Goal: Information Seeking & Learning: Learn about a topic

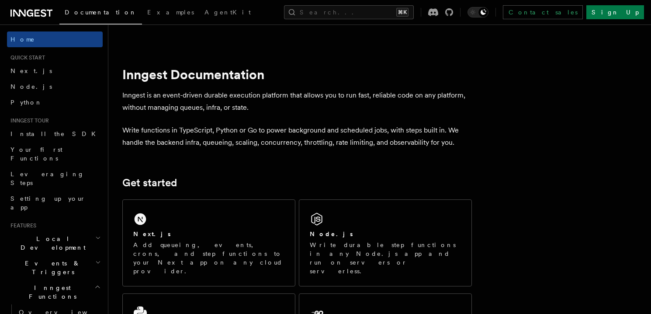
click at [42, 69] on link "Next.js" at bounding box center [55, 71] width 96 height 16
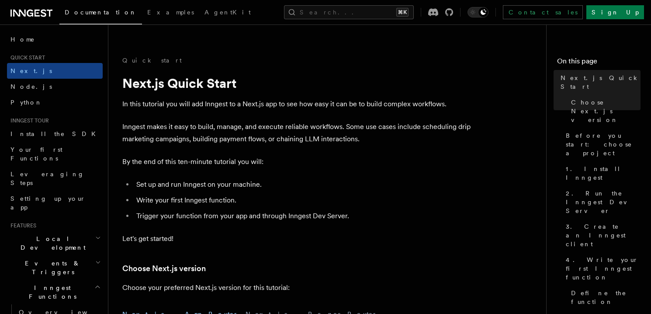
click at [265, 178] on li "Set up and run Inngest on your machine." at bounding box center [303, 184] width 338 height 12
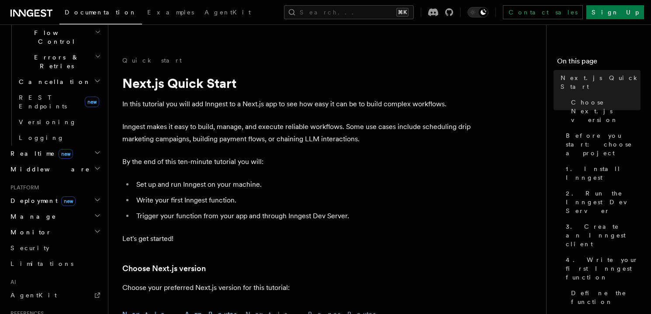
scroll to position [403, 0]
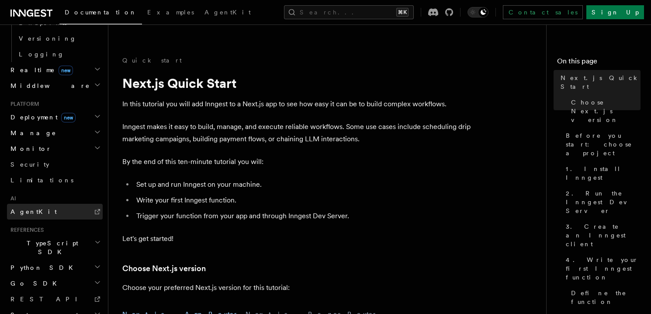
click at [46, 204] on link "AgentKit" at bounding box center [55, 212] width 96 height 16
click at [42, 239] on span "TypeScript SDK" at bounding box center [50, 247] width 87 height 17
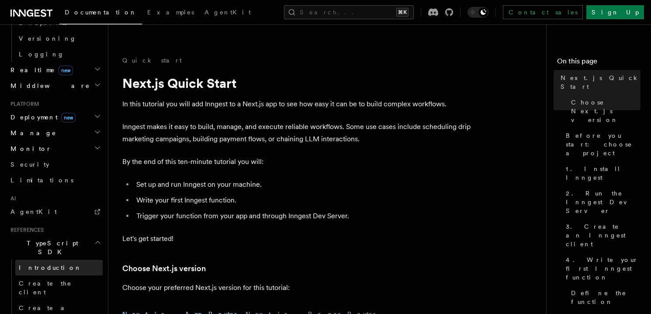
click at [41, 264] on span "Introduction" at bounding box center [50, 267] width 63 height 7
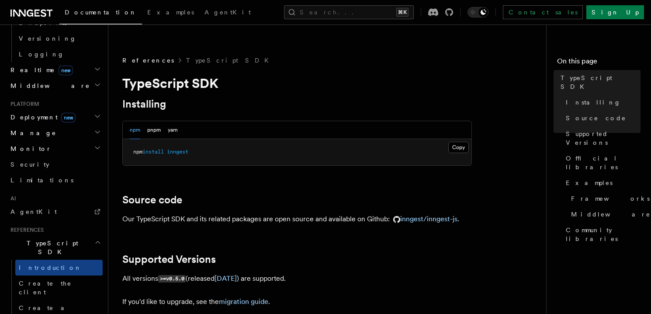
click at [270, 98] on h2 "Installing" at bounding box center [297, 104] width 350 height 12
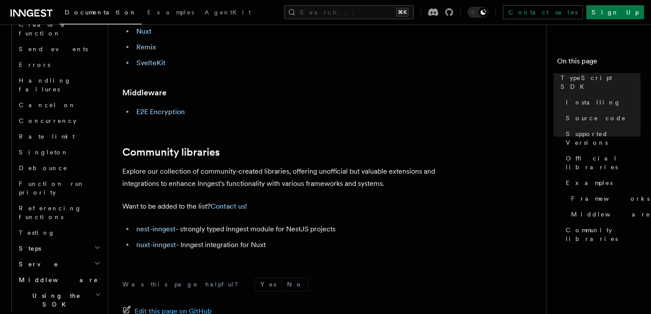
scroll to position [641, 0]
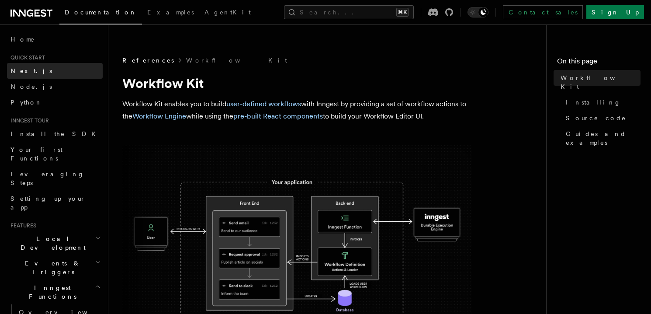
click at [35, 67] on link "Next.js" at bounding box center [55, 71] width 96 height 16
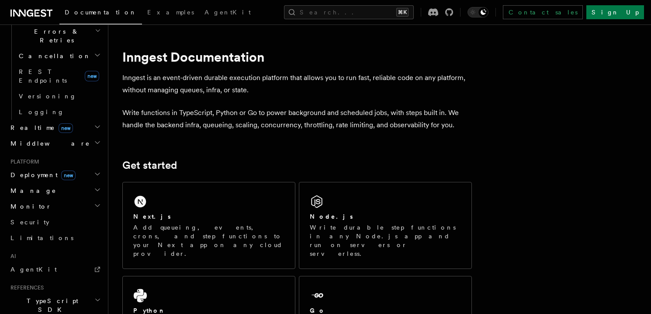
scroll to position [403, 0]
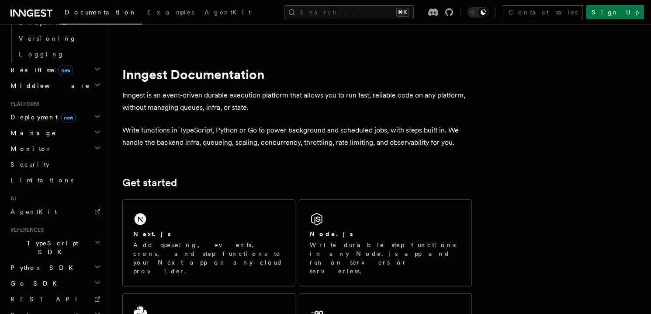
click at [57, 235] on h2 "TypeScript SDK" at bounding box center [55, 247] width 96 height 24
click at [52, 264] on span "Introduction" at bounding box center [50, 267] width 63 height 7
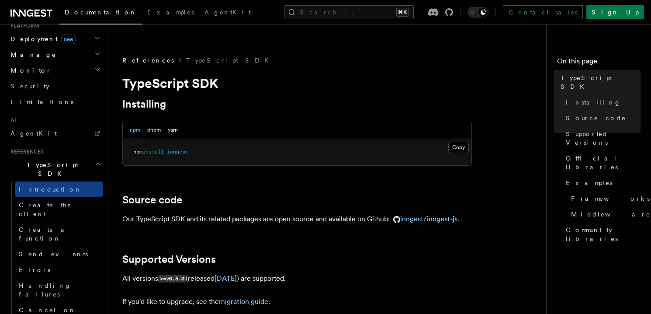
scroll to position [486, 0]
